Goal: Browse casually

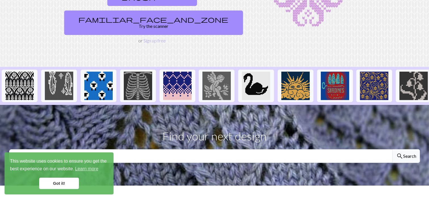
scroll to position [85, 0]
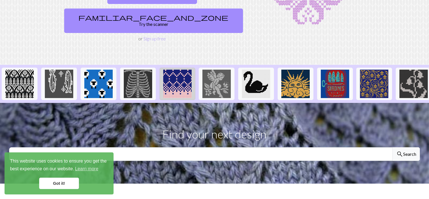
click at [172, 70] on img at bounding box center [177, 84] width 28 height 28
